Goal: Information Seeking & Learning: Learn about a topic

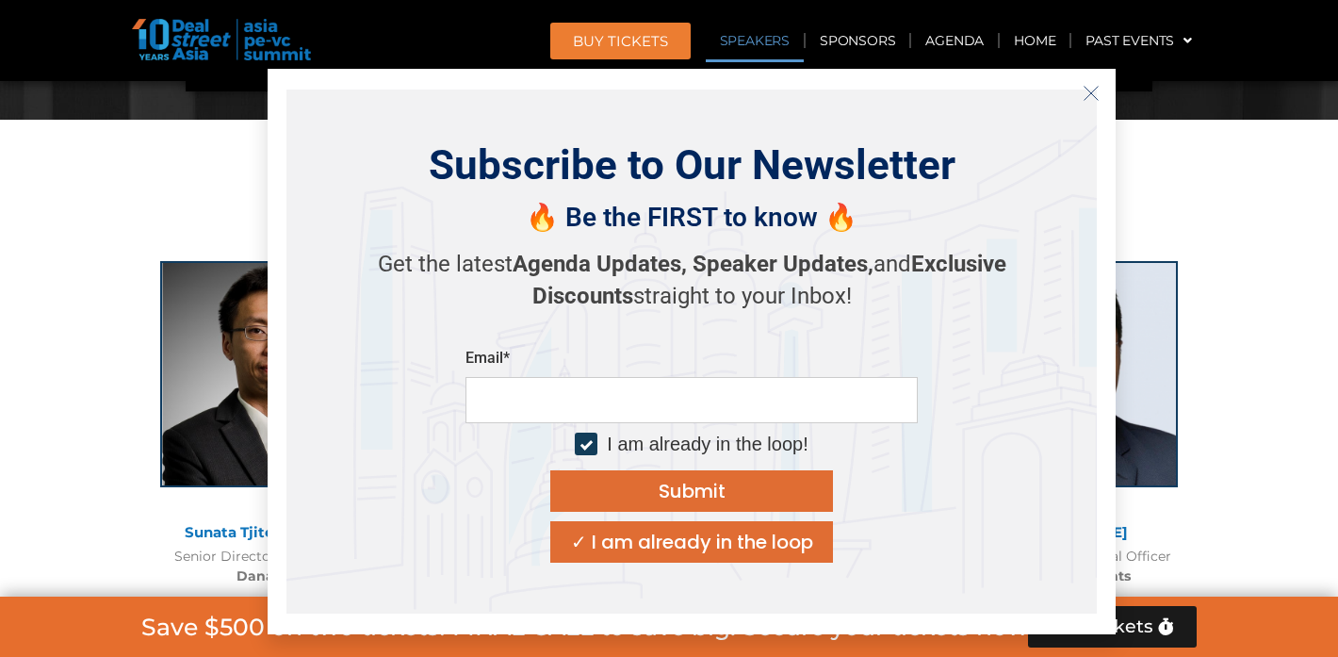
scroll to position [2053, 0]
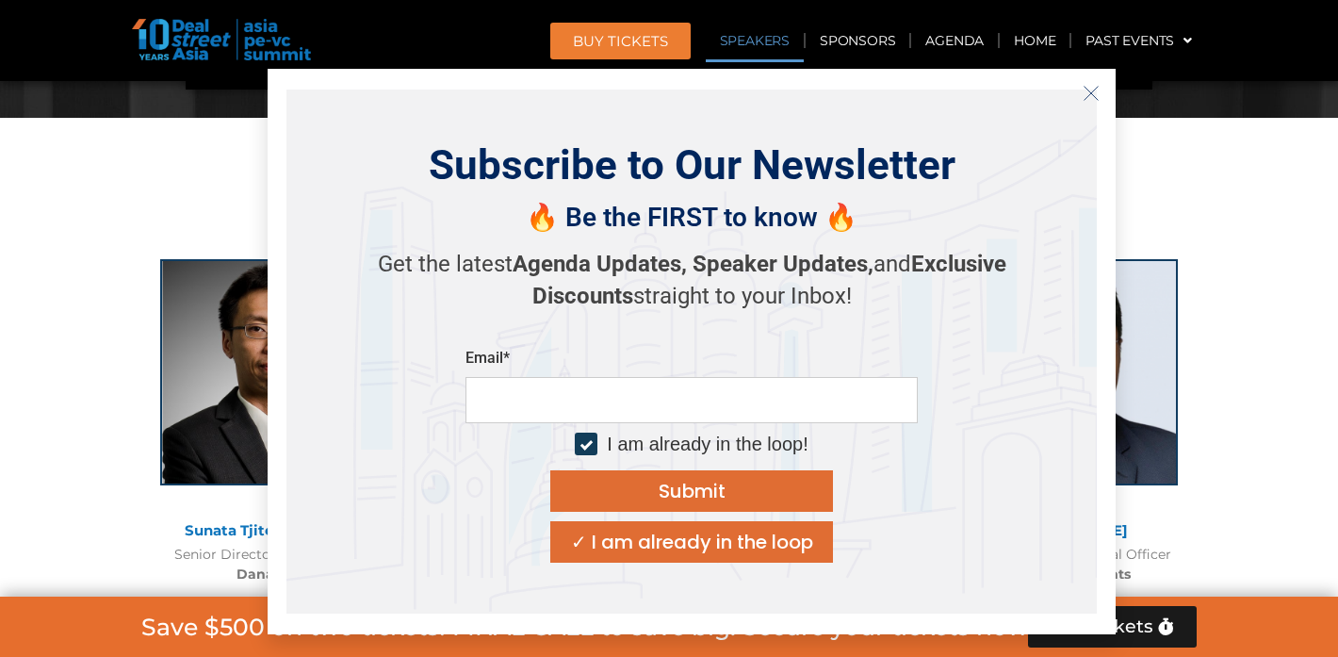
click at [1091, 93] on line "Close" at bounding box center [1091, 92] width 13 height 13
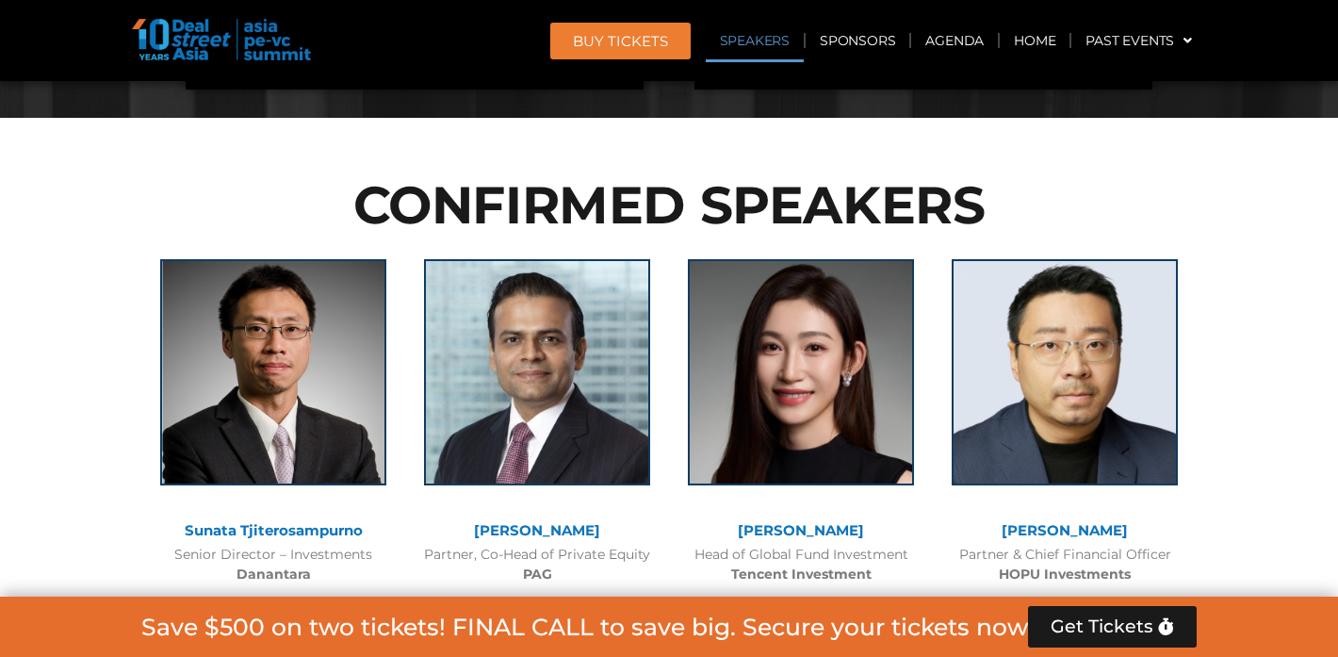
click at [749, 38] on link "Speakers" at bounding box center [755, 40] width 98 height 43
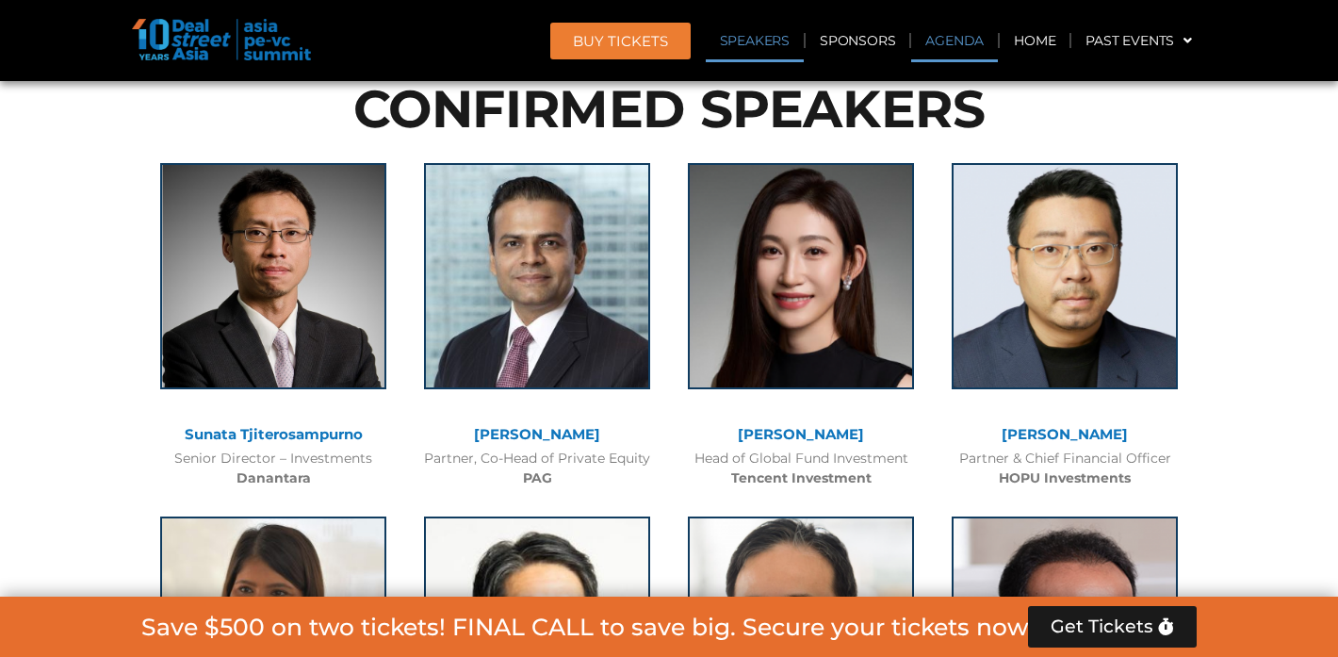
click at [967, 41] on link "Agenda" at bounding box center [954, 40] width 87 height 43
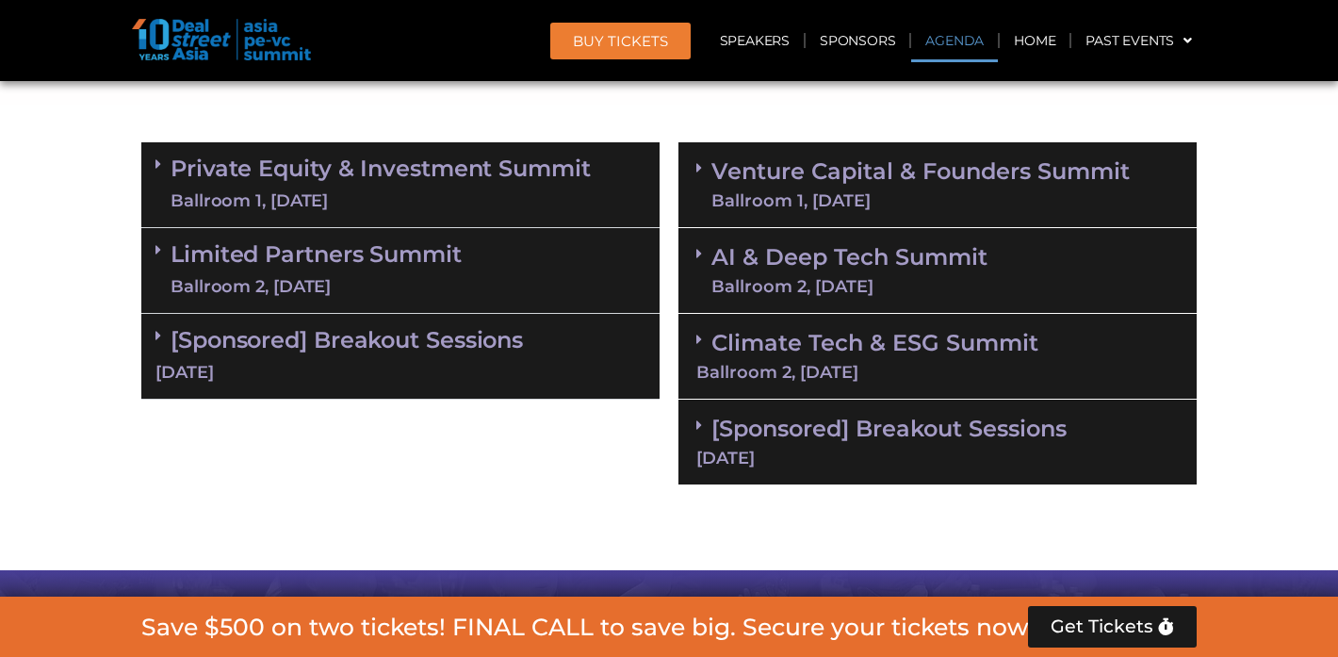
scroll to position [1211, 0]
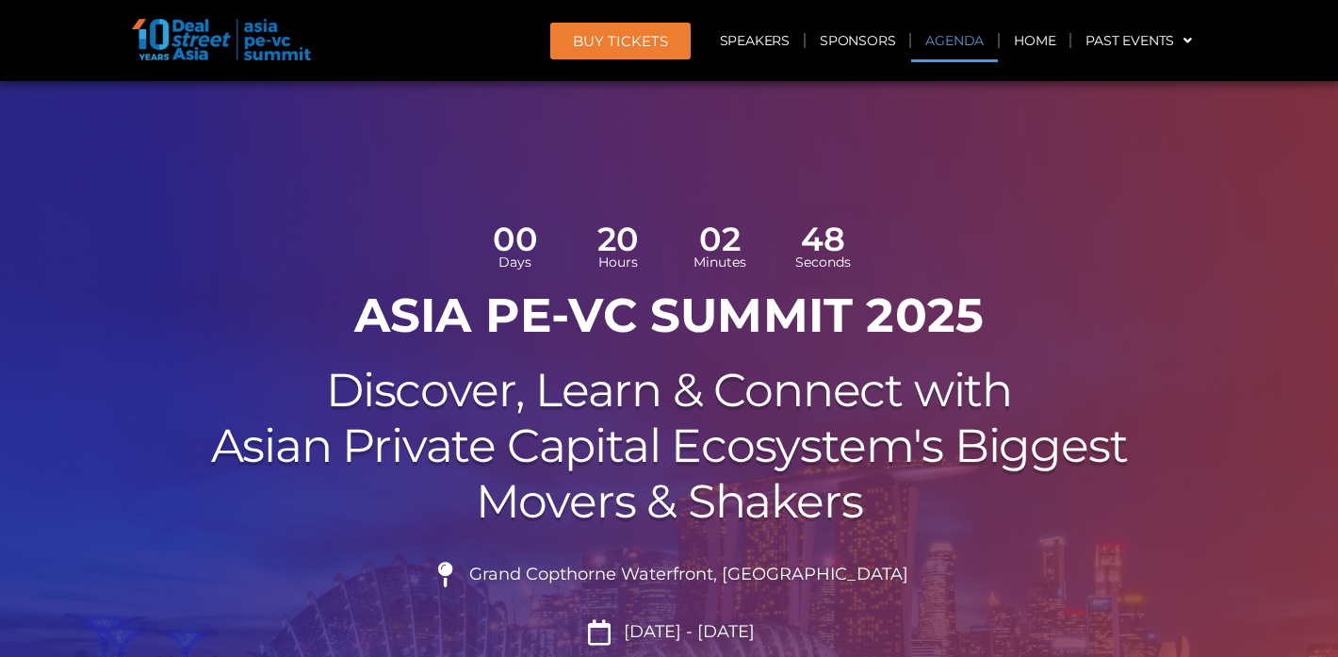
click at [950, 32] on link "Agenda" at bounding box center [954, 40] width 87 height 43
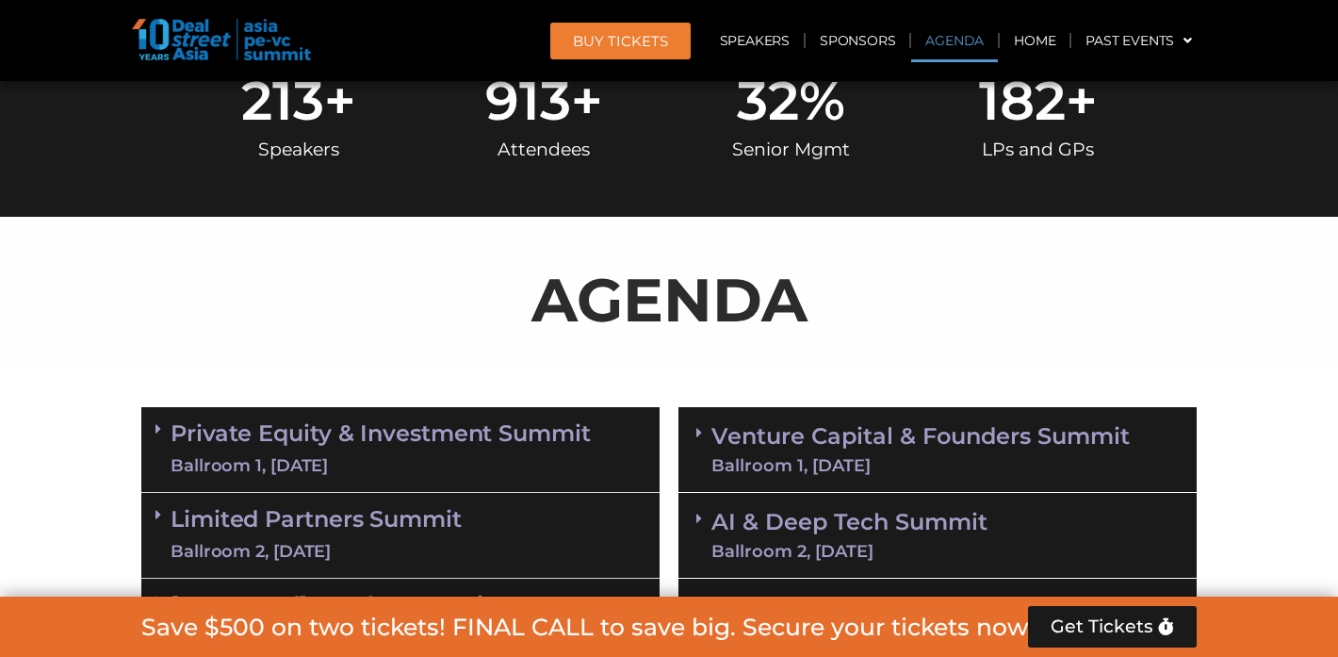
scroll to position [1086, 0]
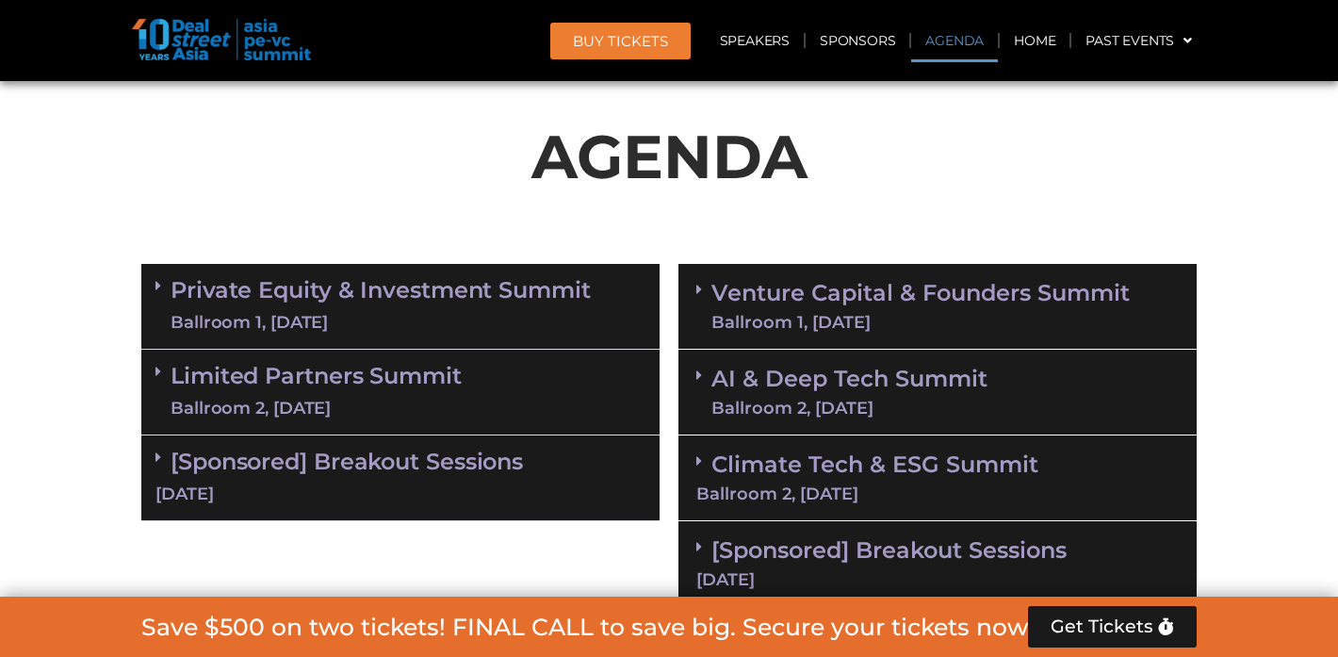
click at [158, 289] on icon at bounding box center [159, 285] width 6 height 15
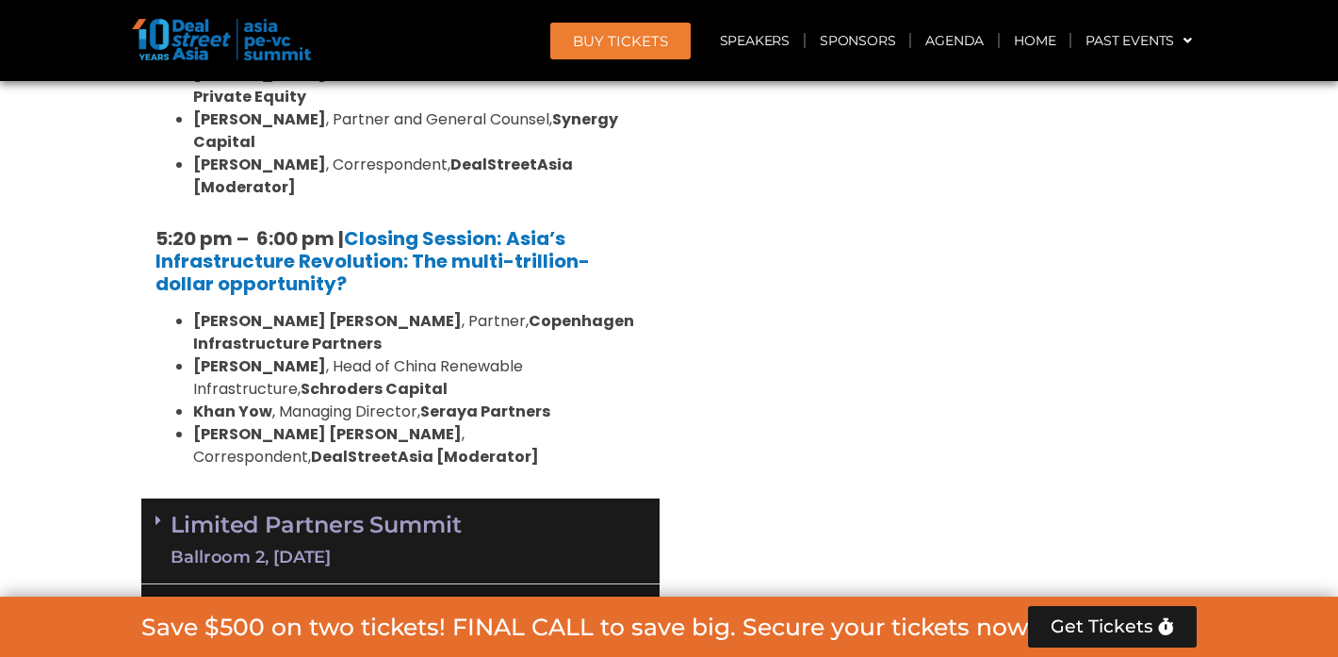
scroll to position [3967, 0]
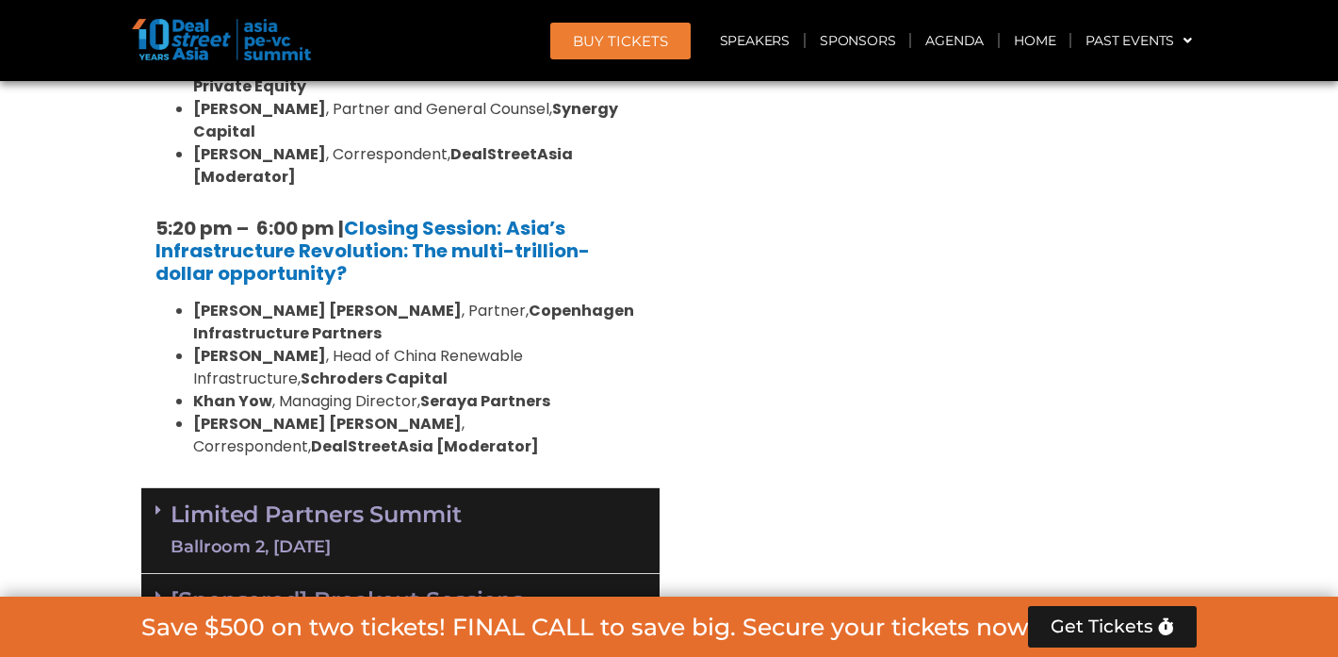
click at [163, 502] on span at bounding box center [163, 510] width 15 height 16
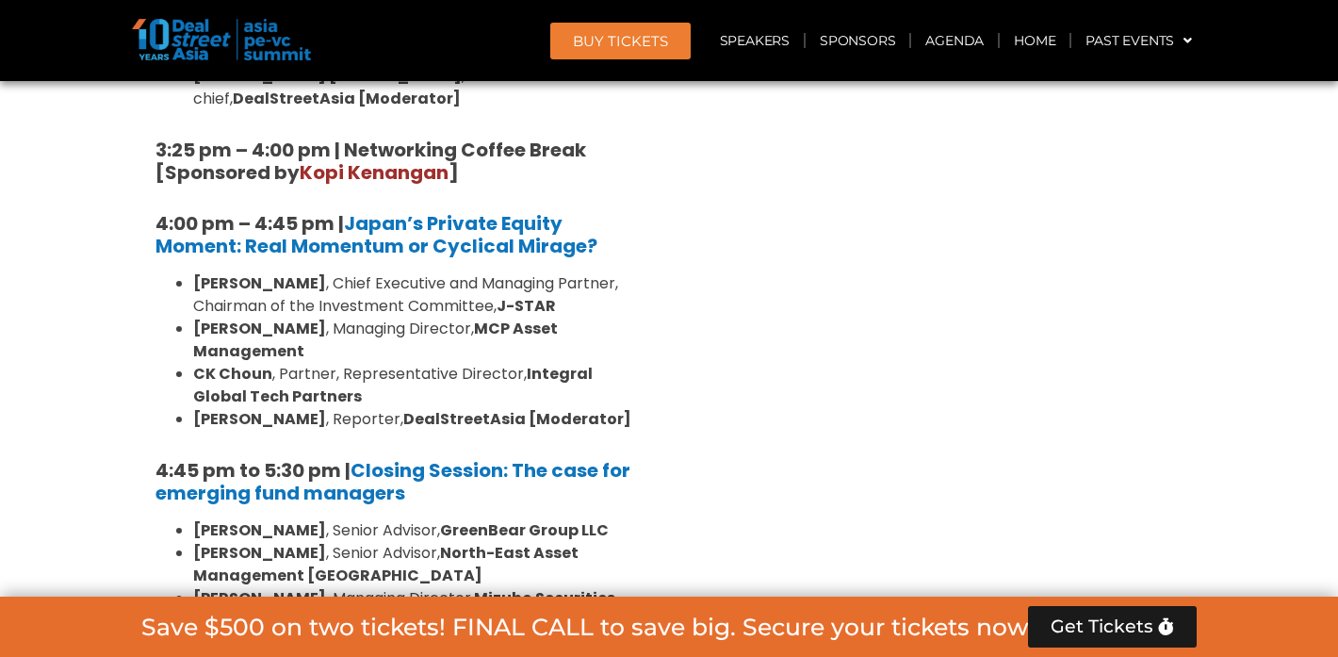
scroll to position [5779, 0]
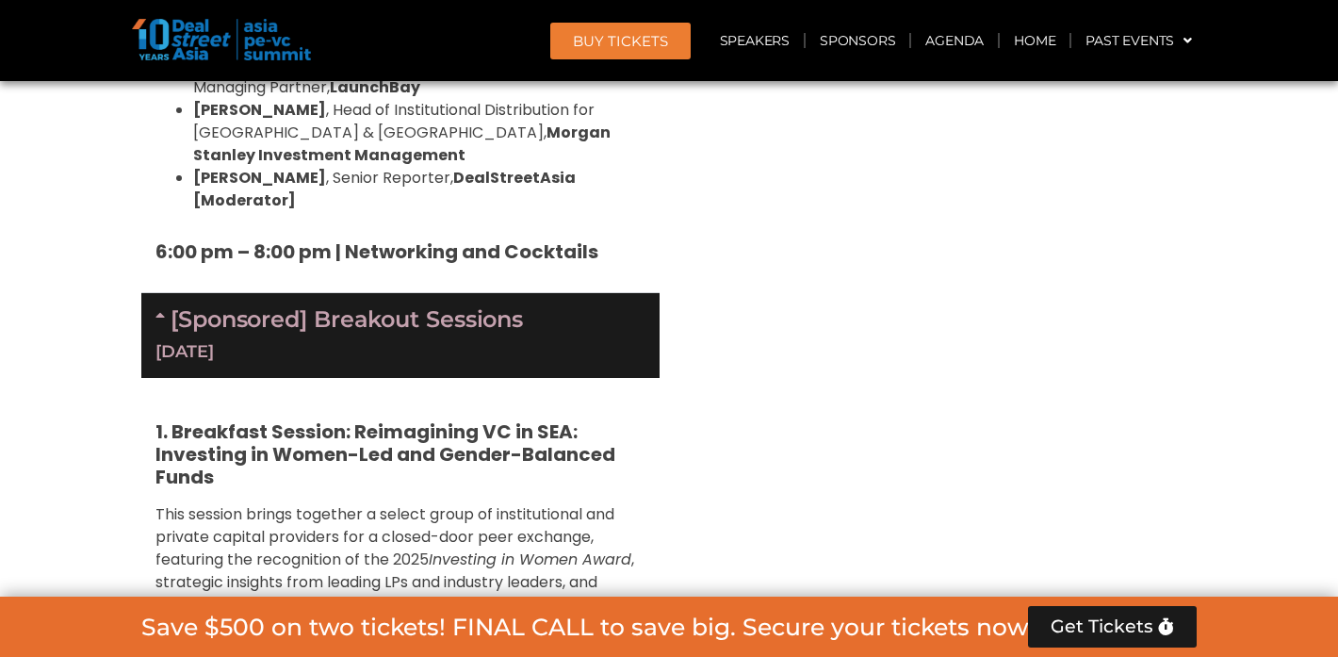
scroll to position [6389, 0]
